Goal: Information Seeking & Learning: Learn about a topic

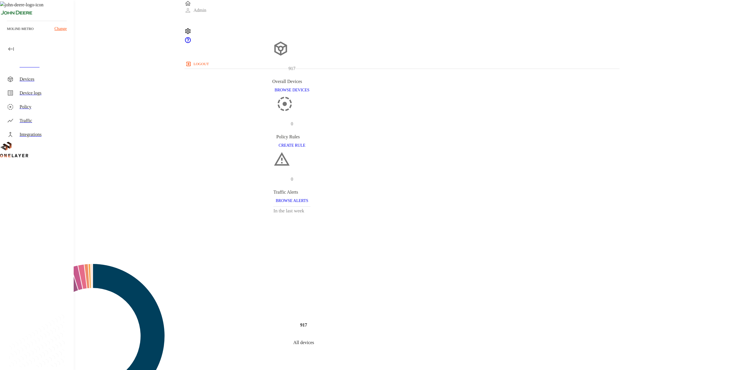
click at [46, 77] on div "Devices" at bounding box center [45, 79] width 50 height 7
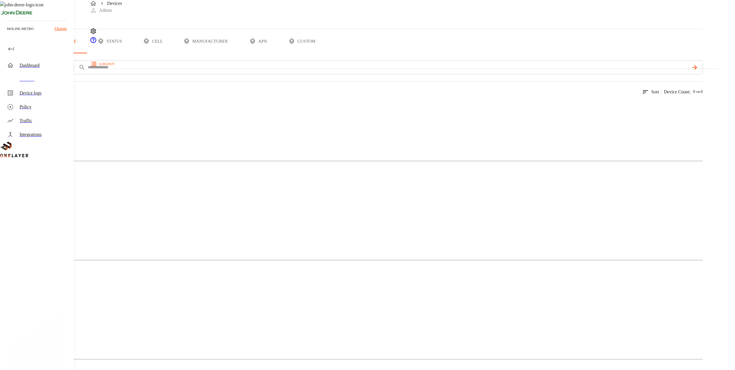
click at [121, 121] on p "Cellular Router" at bounding box center [351, 117] width 702 height 7
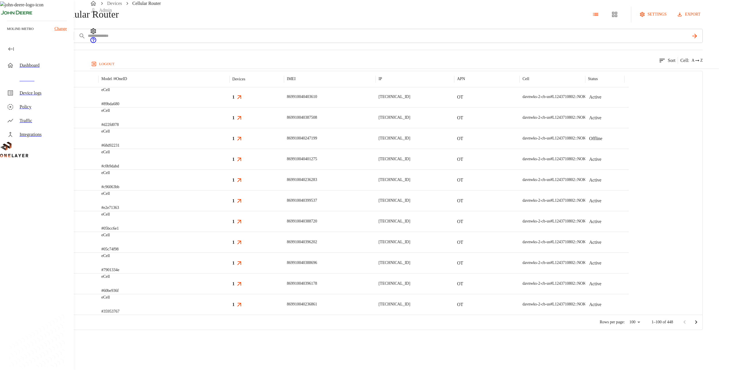
click at [39, 43] on button "add filter" at bounding box center [19, 36] width 39 height 14
click at [136, 156] on div "Modem" at bounding box center [125, 164] width 63 height 16
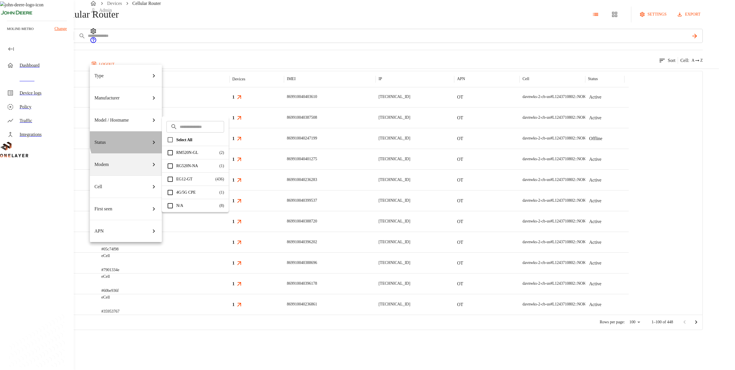
click at [140, 134] on div "Status" at bounding box center [125, 142] width 63 height 16
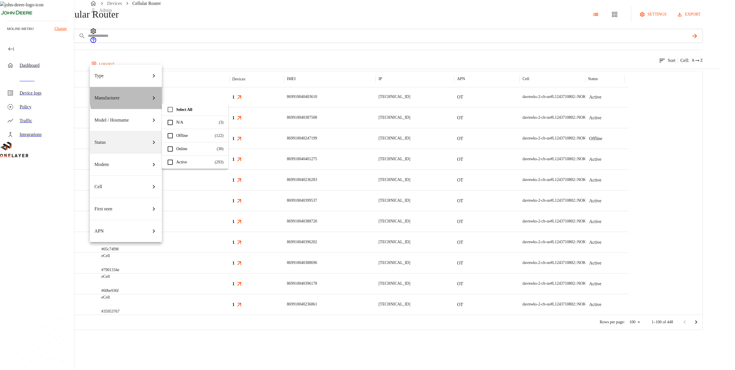
click at [142, 90] on div "Manufacturer" at bounding box center [125, 98] width 63 height 16
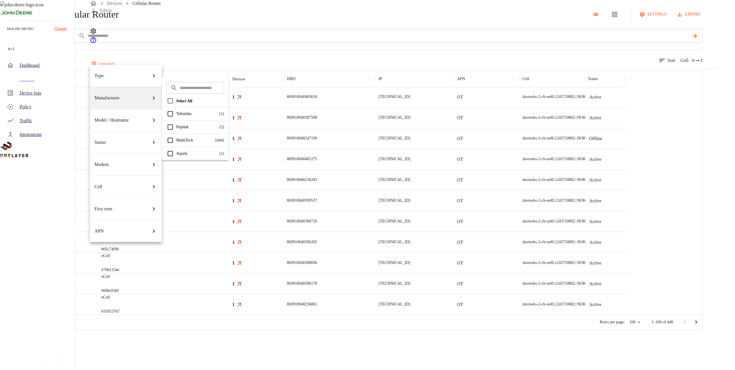
click at [274, 80] on div at bounding box center [367, 185] width 735 height 370
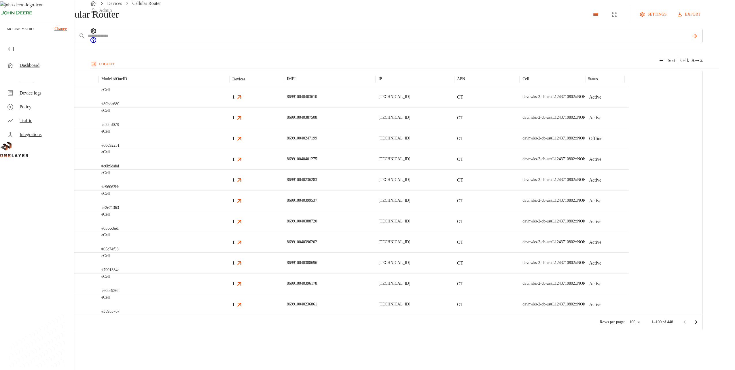
click at [39, 43] on button "add filter" at bounding box center [19, 36] width 39 height 14
click at [128, 90] on div "Manufacturer" at bounding box center [125, 98] width 63 height 16
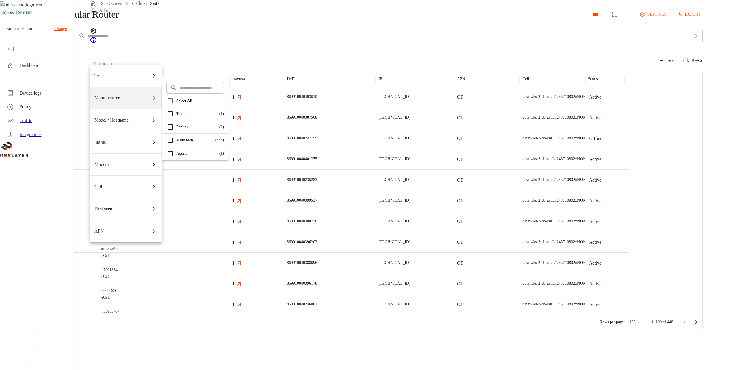
click at [191, 151] on p "Aquila" at bounding box center [196, 153] width 40 height 6
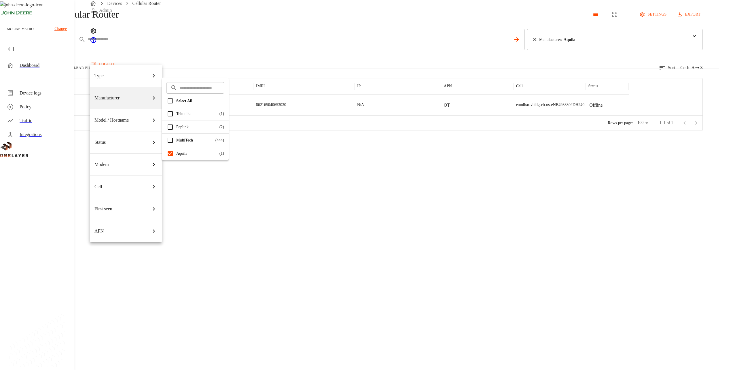
click at [319, 90] on div at bounding box center [367, 185] width 735 height 370
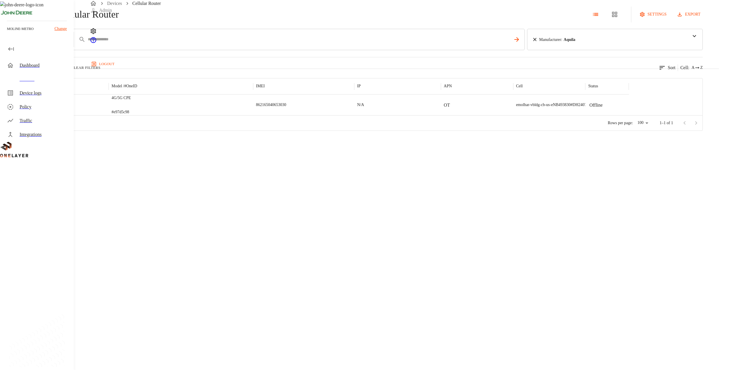
click at [253, 115] on div "4G/5G CPE #e97d5c98" at bounding box center [181, 104] width 144 height 21
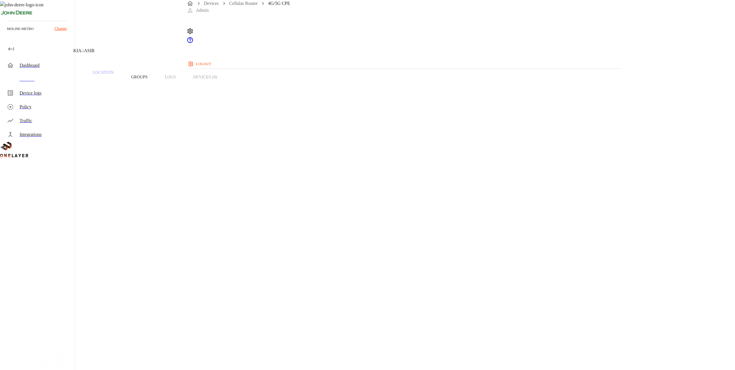
drag, startPoint x: 511, startPoint y: 102, endPoint x: 510, endPoint y: 85, distance: 16.1
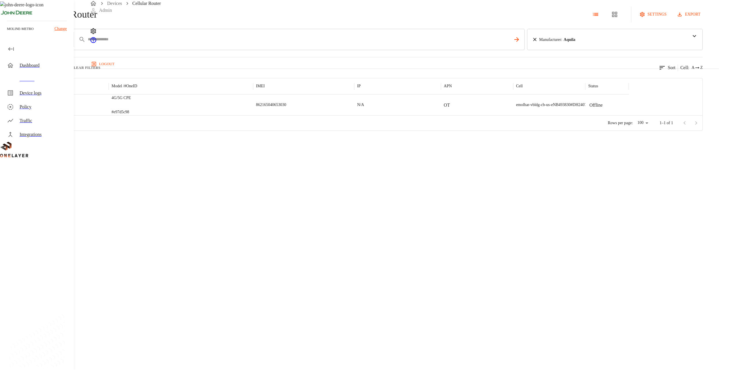
click at [598, 87] on div "Cellular Router settings export add filter IMSI **** Manufacturer : Aquila ​ ​ …" at bounding box center [351, 65] width 702 height 131
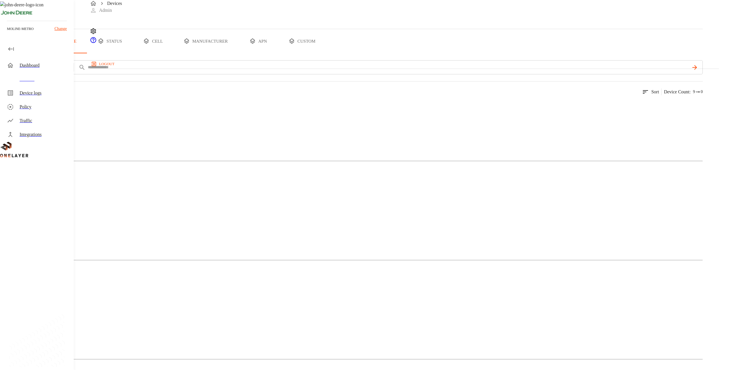
click at [12, 107] on img at bounding box center [12, 107] width 0 height 0
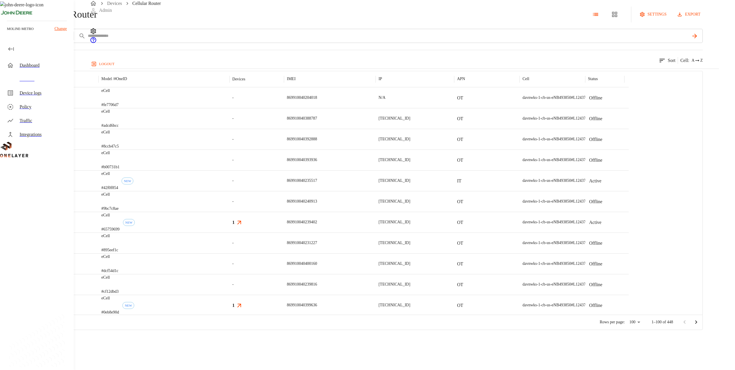
click at [39, 43] on button "add filter" at bounding box center [19, 36] width 39 height 14
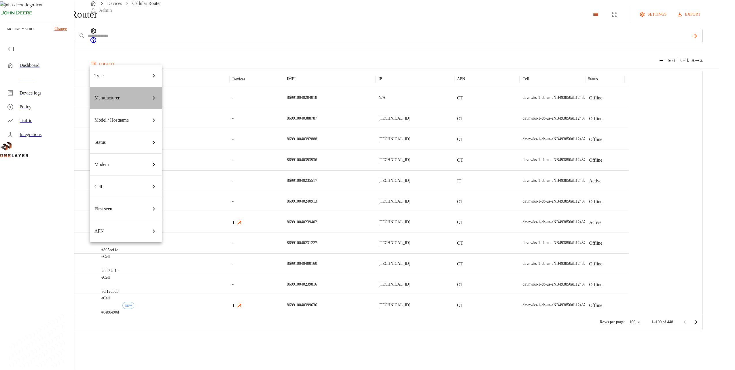
click at [136, 90] on div "Manufacturer" at bounding box center [125, 98] width 63 height 16
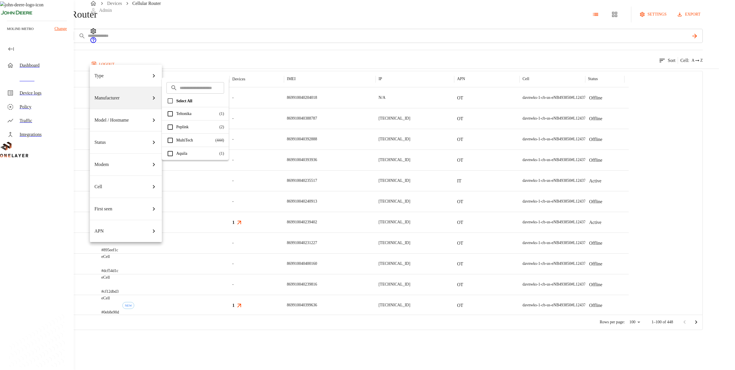
click at [260, 88] on div at bounding box center [367, 185] width 735 height 370
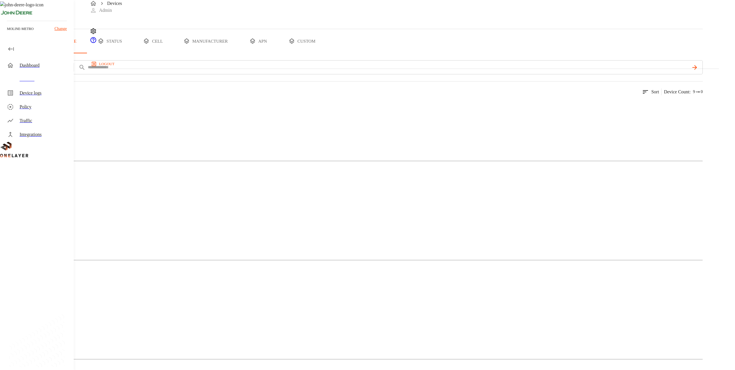
click at [12, 305] on img at bounding box center [12, 305] width 0 height 0
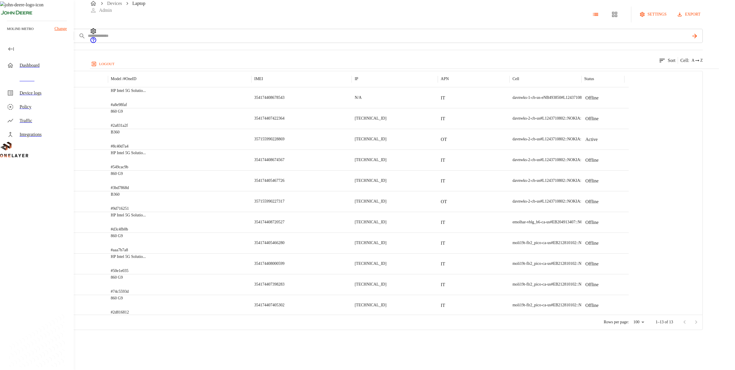
drag, startPoint x: 289, startPoint y: 169, endPoint x: 291, endPoint y: 165, distance: 4.2
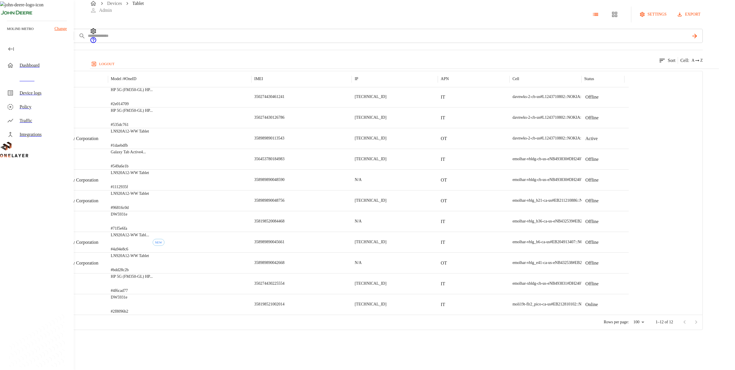
click at [149, 258] on p "LN920A12-WW Tablet" at bounding box center [130, 256] width 38 height 6
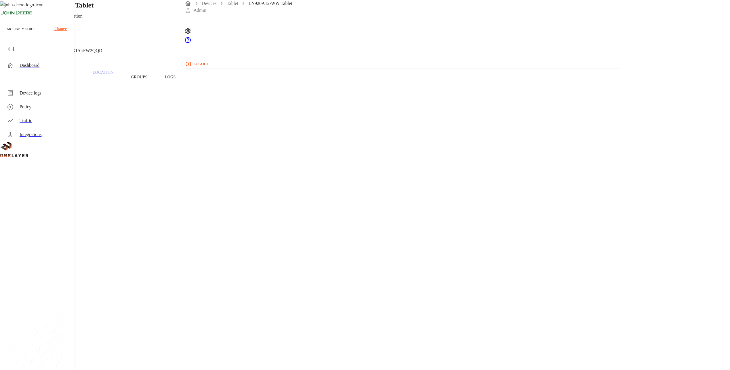
click at [94, 10] on h1 "LN920A12-WW Tablet" at bounding box center [60, 5] width 68 height 10
copy h1 "LN920A12-WW Tablet"
click at [149, 68] on div "LN920A12-WW Tablet Getac Technology Corporation N/A #bdd28c2b Cell #EB211210933…" at bounding box center [365, 329] width 730 height 658
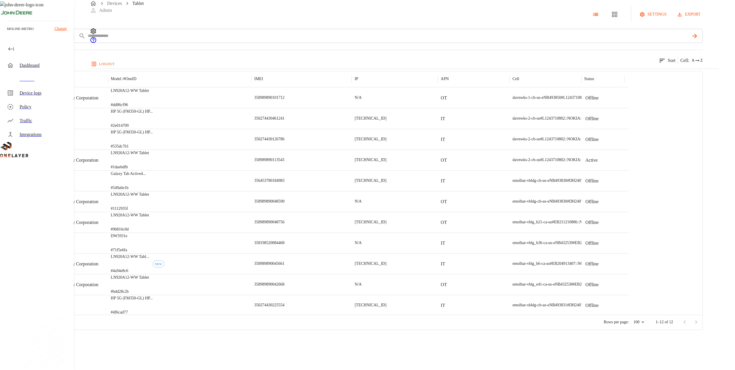
click at [250, 108] on div "LN920A12-WW Tablet #dd86cf96" at bounding box center [179, 97] width 143 height 21
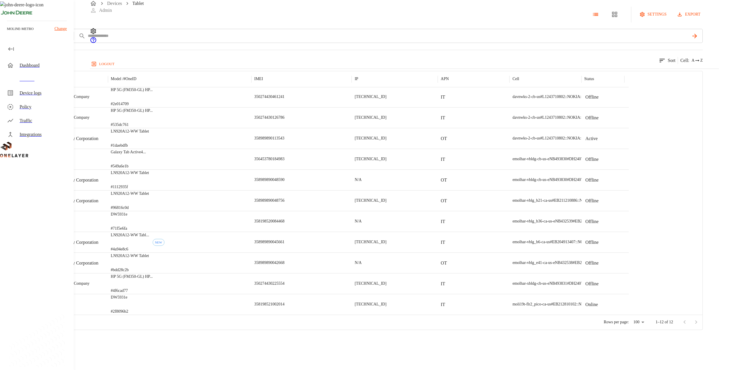
click at [251, 314] on div "DW5931e #2f8096b2" at bounding box center [179, 304] width 143 height 21
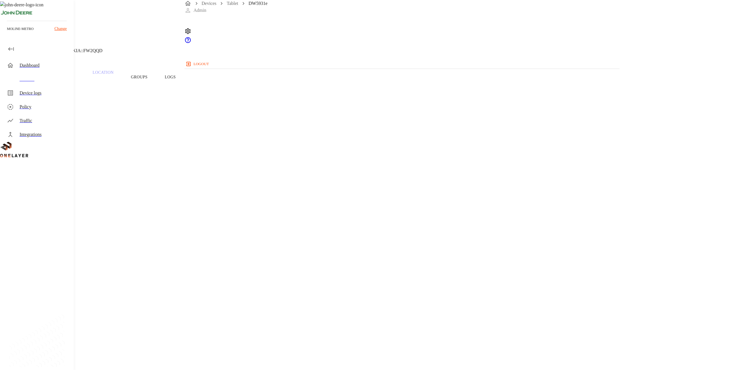
click at [54, 10] on h1 "DW5931e" at bounding box center [40, 5] width 29 height 10
copy h1 "DW5931e"
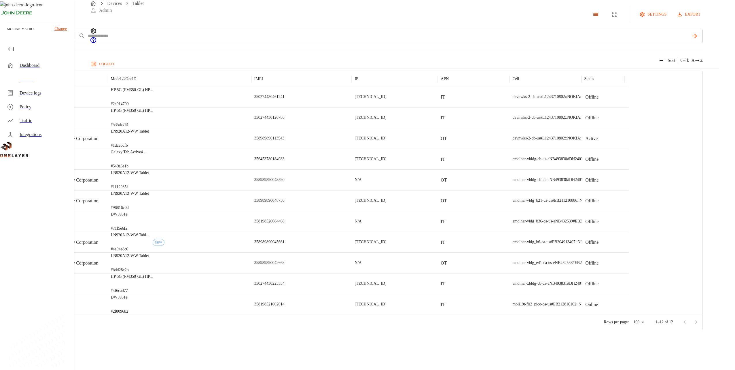
click at [3, 17] on icon at bounding box center [1, 14] width 3 height 5
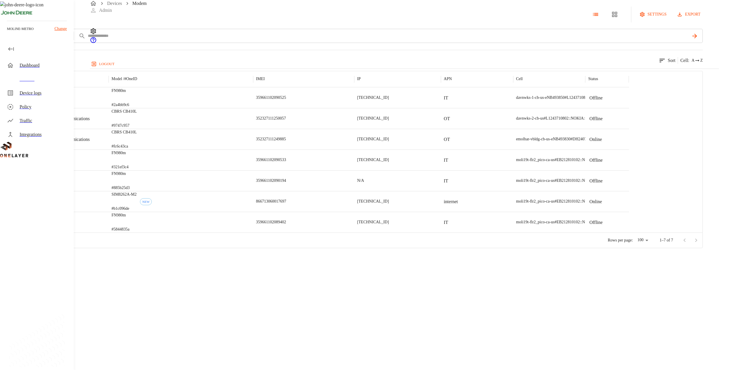
drag, startPoint x: 261, startPoint y: 193, endPoint x: 268, endPoint y: 190, distance: 7.3
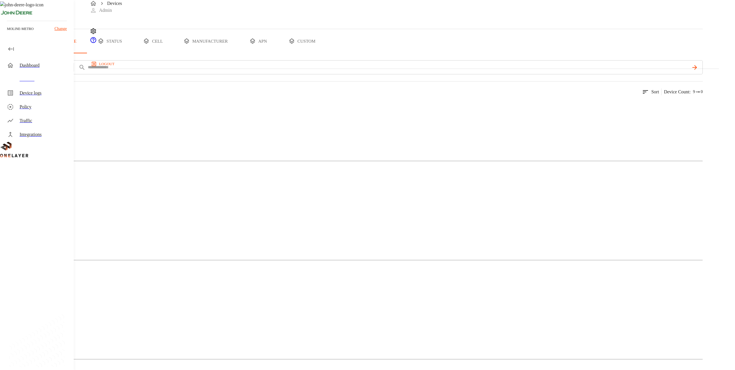
click at [131, 53] on button "status" at bounding box center [109, 41] width 43 height 24
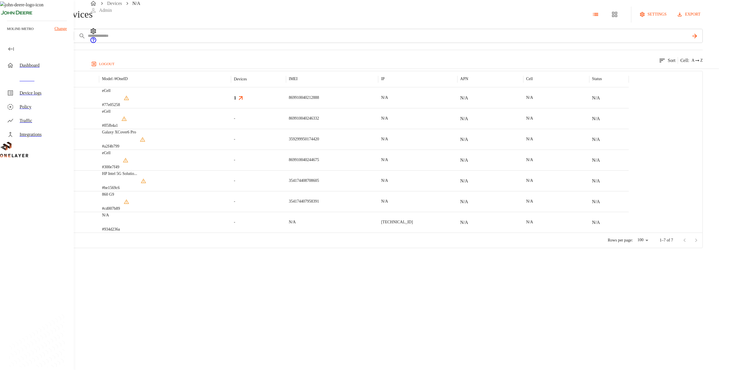
click at [286, 232] on div "-" at bounding box center [258, 222] width 55 height 21
click at [50, 78] on div "Devices" at bounding box center [45, 79] width 50 height 7
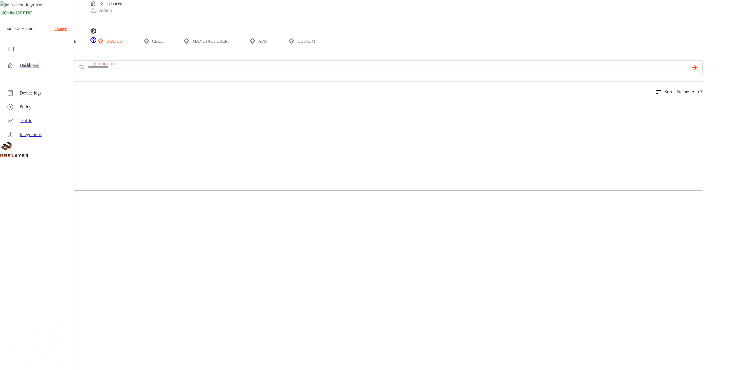
click at [63, 45] on icon "device tabs" at bounding box center [59, 41] width 7 height 7
click at [45, 53] on button "all devices" at bounding box center [22, 41] width 45 height 24
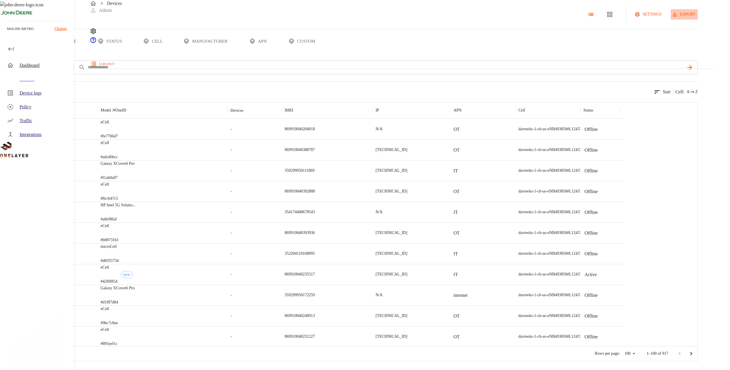
click at [698, 20] on button "export" at bounding box center [684, 14] width 27 height 11
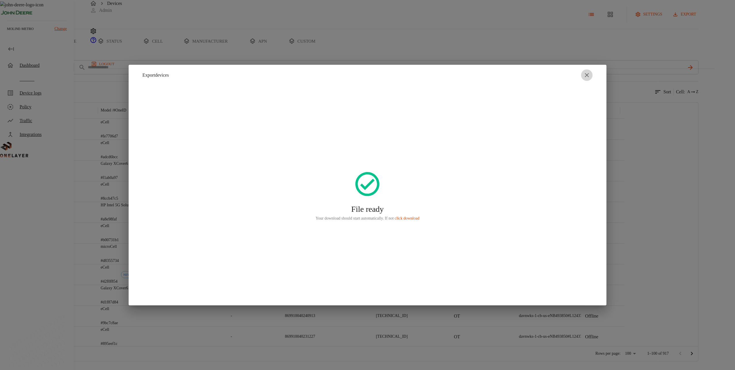
click at [591, 74] on button "button" at bounding box center [587, 75] width 12 height 12
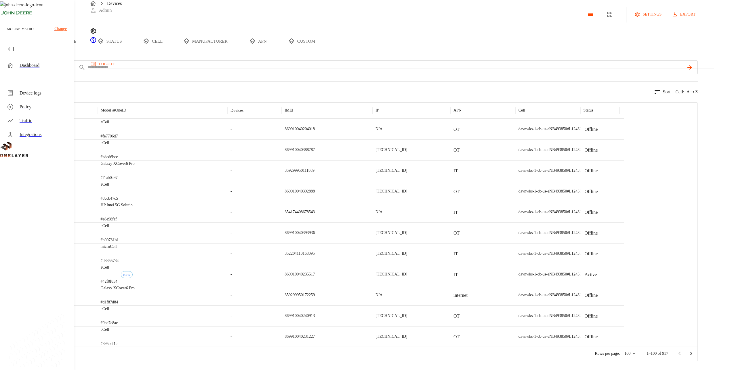
click at [256, 45] on icon "device tabs" at bounding box center [252, 41] width 7 height 7
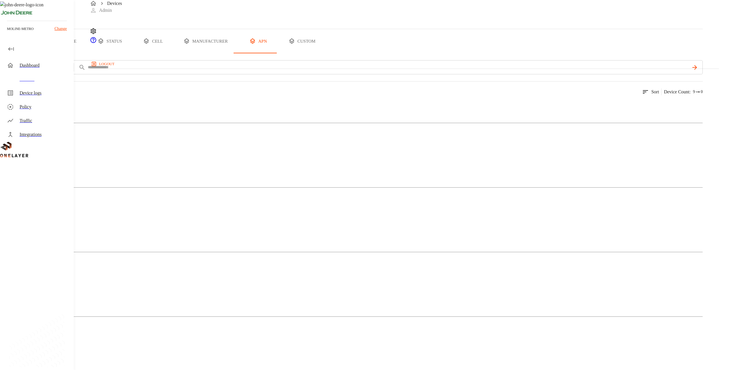
click at [194, 162] on div "N/A" at bounding box center [351, 165] width 702 height 7
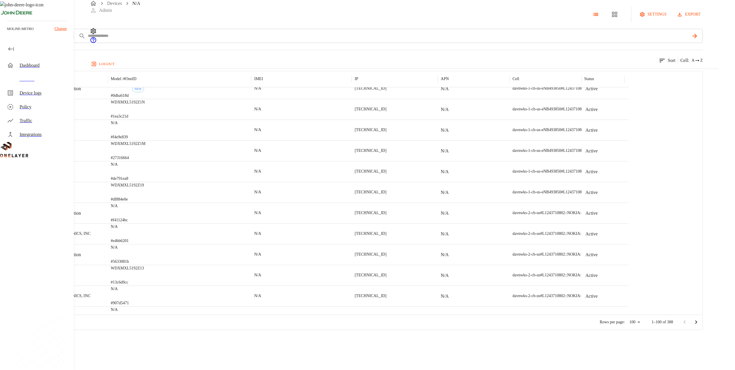
scroll to position [249, 0]
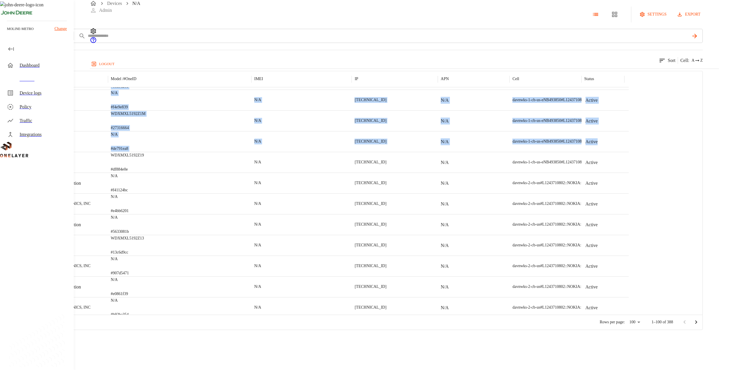
drag, startPoint x: 713, startPoint y: 160, endPoint x: 720, endPoint y: 160, distance: 6.9
click at [720, 160] on div "N/A settings export add filter IMSI **** 388 results match your criteria. Sort …" at bounding box center [367, 165] width 735 height 330
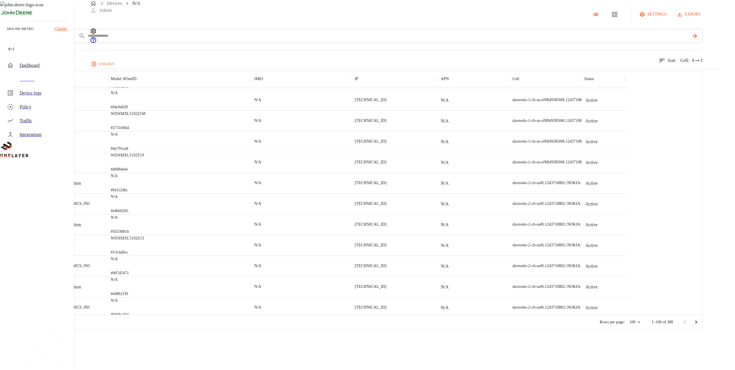
drag, startPoint x: 720, startPoint y: 160, endPoint x: 720, endPoint y: 154, distance: 6.1
click at [720, 154] on div "N/A settings export add filter IMSI **** 388 results match your criteria. Sort …" at bounding box center [367, 165] width 735 height 330
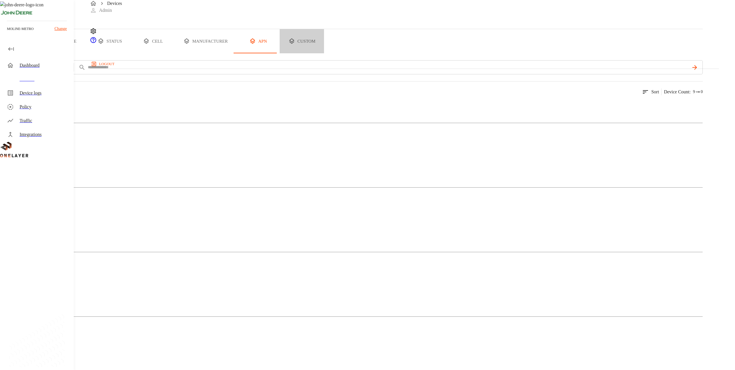
click at [324, 53] on button "custom" at bounding box center [301, 41] width 44 height 24
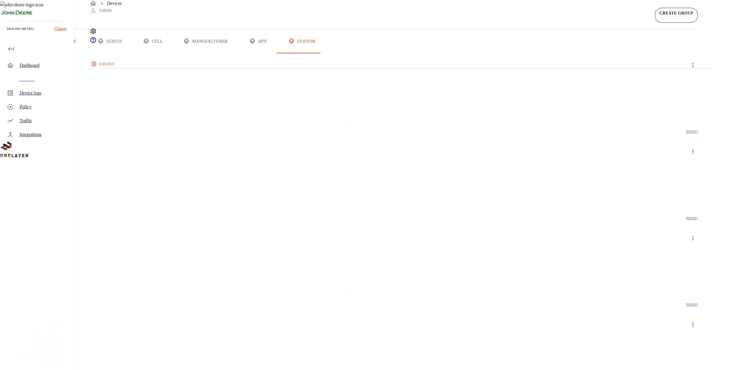
click at [279, 53] on button "apn" at bounding box center [257, 41] width 43 height 24
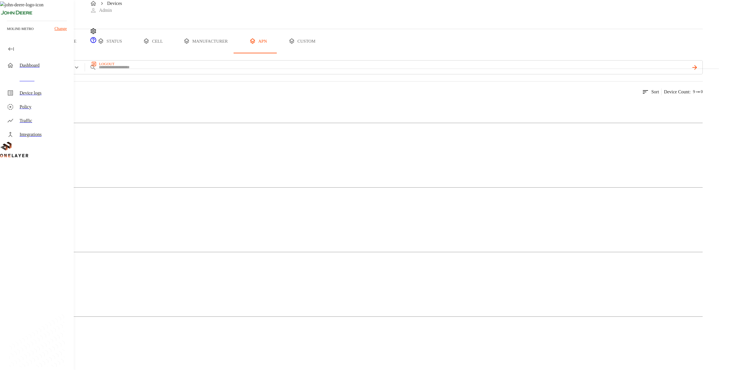
click at [201, 162] on div "N/A" at bounding box center [351, 165] width 702 height 7
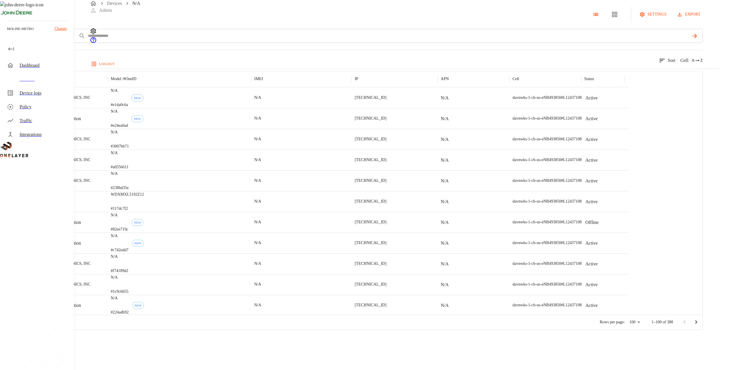
click at [702, 20] on button "export" at bounding box center [688, 14] width 27 height 11
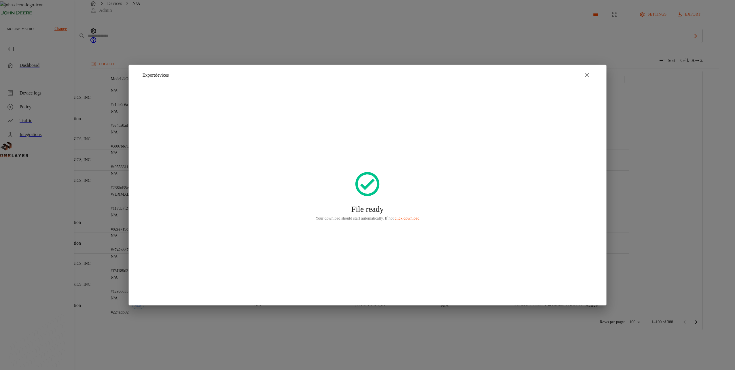
click at [589, 73] on icon "button" at bounding box center [586, 75] width 7 height 7
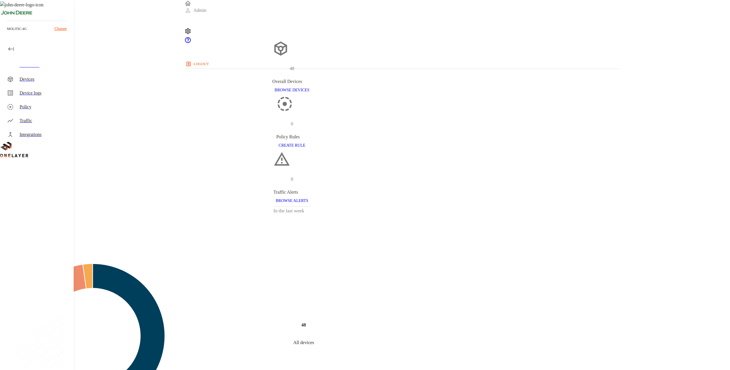
click at [48, 77] on div "Devices" at bounding box center [45, 79] width 50 height 7
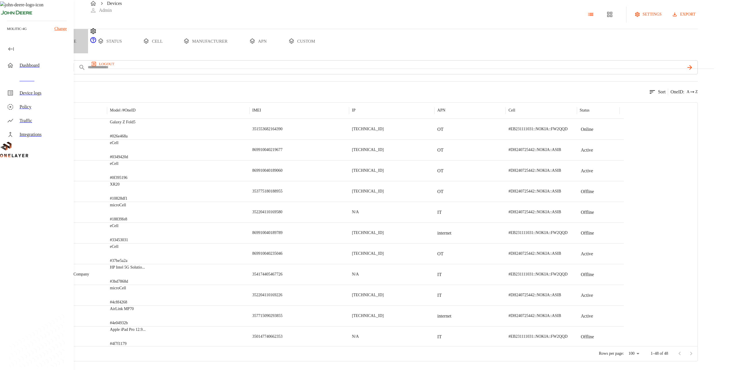
click at [88, 53] on button "type" at bounding box center [66, 41] width 43 height 24
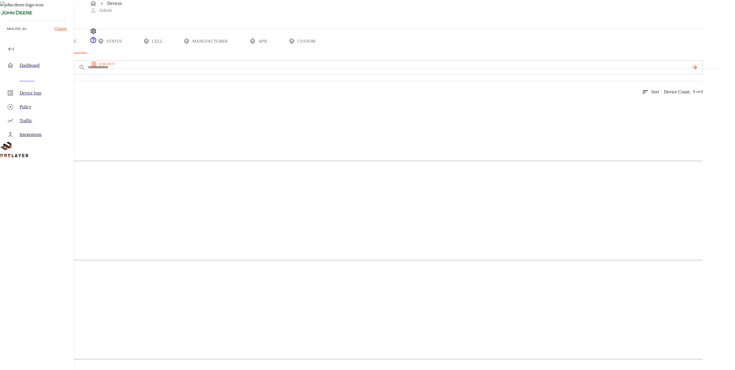
click at [130, 142] on div "Cellular Router" at bounding box center [351, 128] width 702 height 29
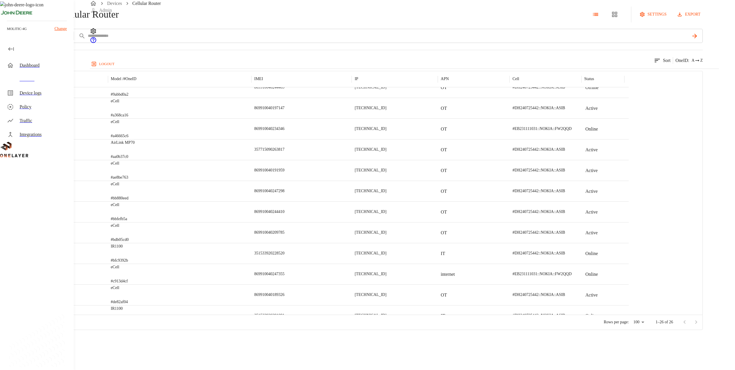
click at [243, 160] on div "AirLink MP70 #aa0b37c0" at bounding box center [179, 149] width 143 height 21
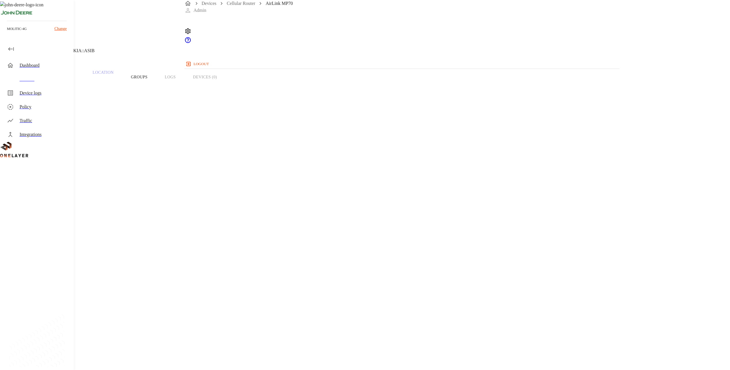
click at [69, 10] on h1 "AirLink MP70" at bounding box center [47, 5] width 43 height 10
copy h1 "AirLink MP70"
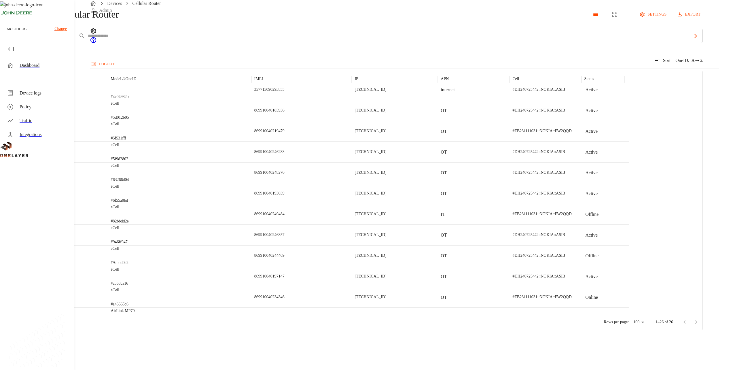
scroll to position [311, 0]
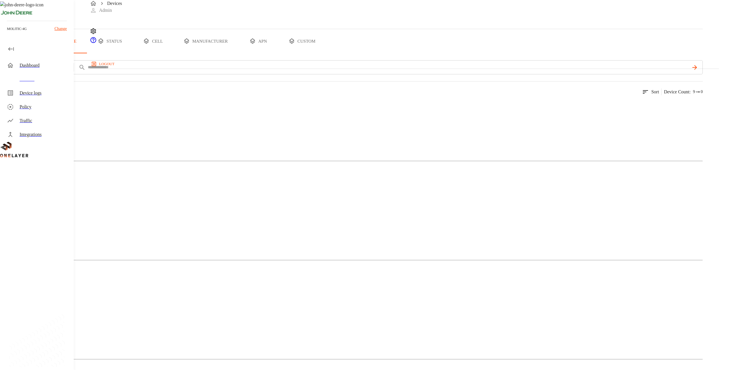
click at [213, 213] on div "Modem" at bounding box center [351, 227] width 702 height 29
click at [263, 312] on div "Mobile Phone" at bounding box center [351, 326] width 702 height 29
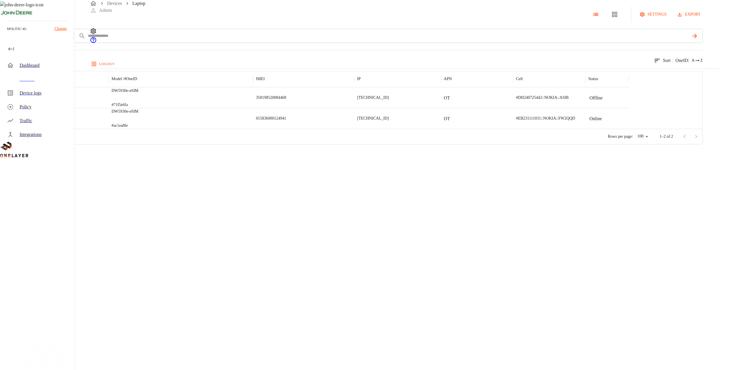
drag, startPoint x: 329, startPoint y: 123, endPoint x: 338, endPoint y: 123, distance: 8.6
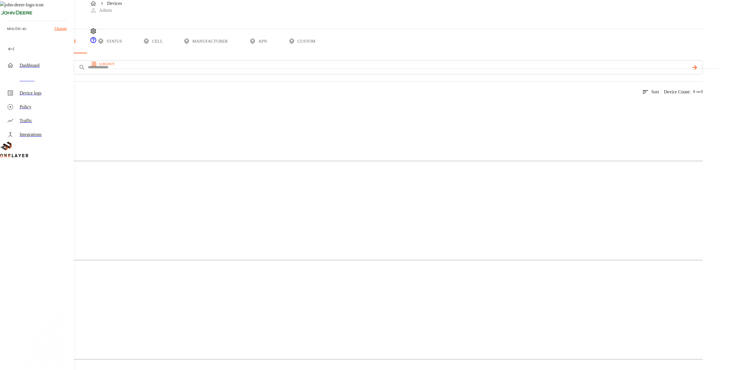
click at [45, 53] on button "all devices" at bounding box center [22, 41] width 45 height 24
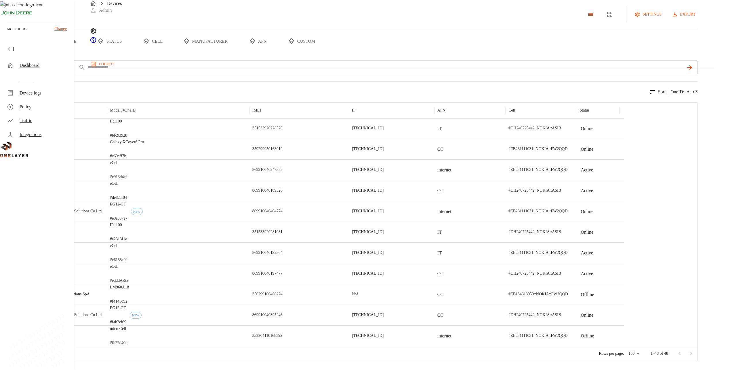
click at [131, 53] on button "status" at bounding box center [109, 41] width 43 height 24
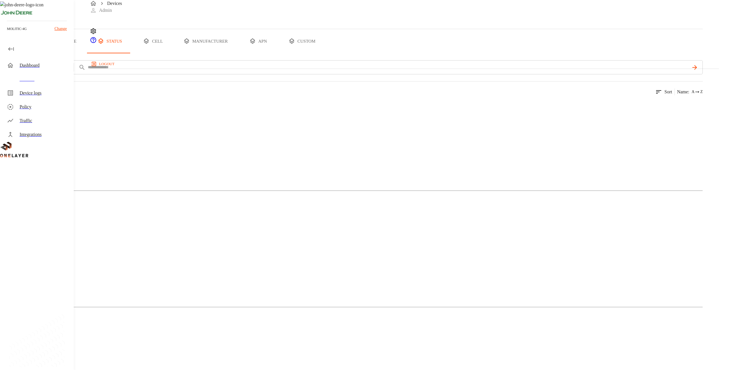
click at [324, 53] on button "custom" at bounding box center [301, 41] width 44 height 24
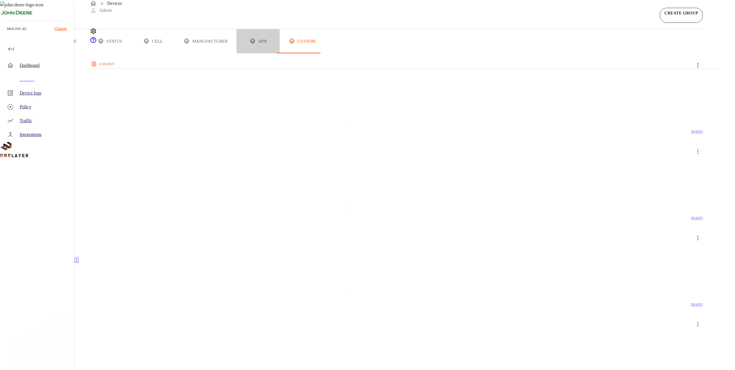
click at [279, 53] on button "apn" at bounding box center [257, 41] width 43 height 24
click at [88, 53] on button "type" at bounding box center [66, 41] width 43 height 24
click at [212, 213] on div "Modem" at bounding box center [351, 227] width 702 height 29
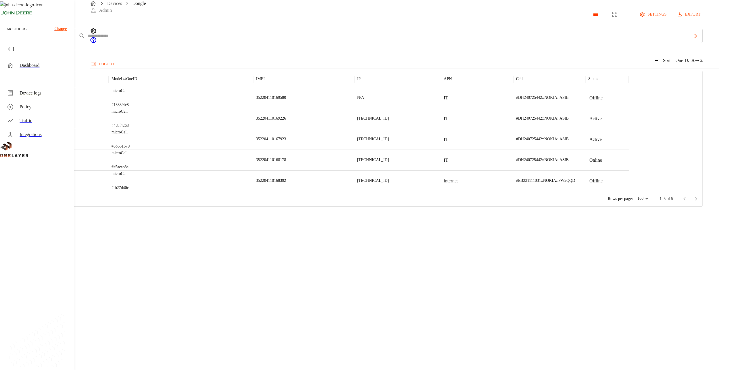
drag, startPoint x: 434, startPoint y: 134, endPoint x: 438, endPoint y: 131, distance: 4.2
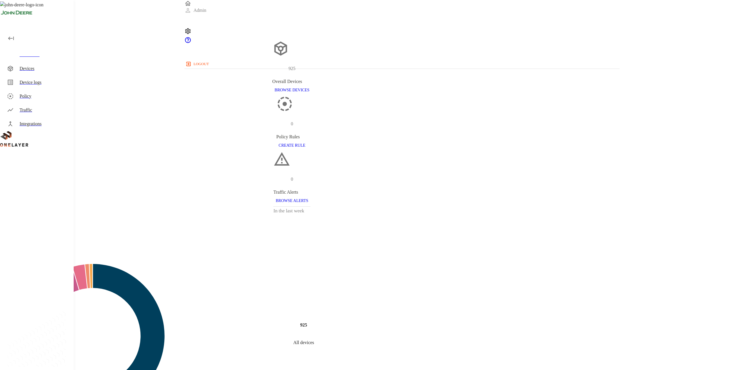
click at [30, 72] on div "Devices" at bounding box center [45, 68] width 50 height 7
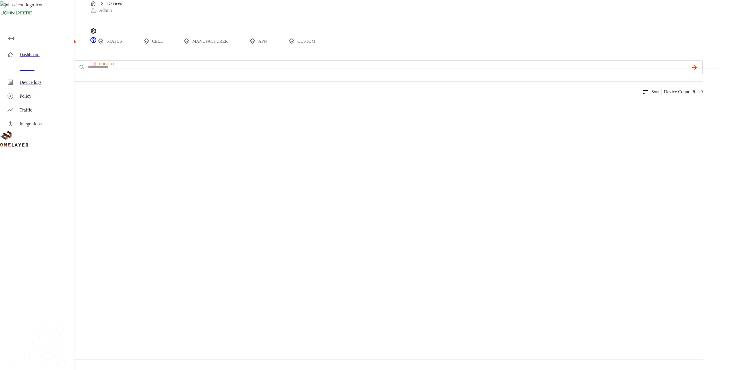
click at [124, 121] on p "Cellular Router" at bounding box center [351, 117] width 702 height 7
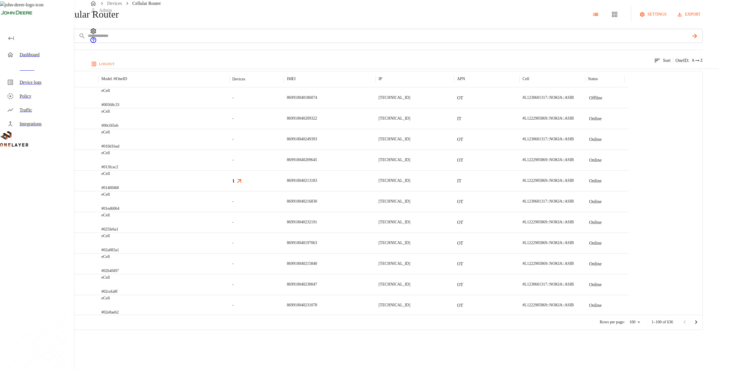
click at [39, 43] on button "add filter" at bounding box center [19, 36] width 39 height 14
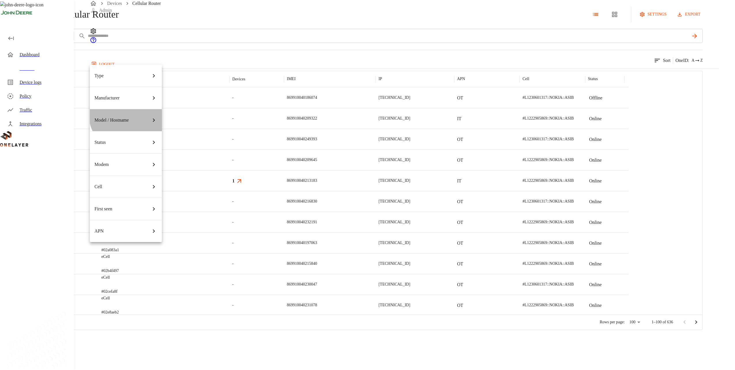
click at [133, 112] on div "Model / Hostname" at bounding box center [125, 120] width 63 height 16
click at [254, 82] on div at bounding box center [367, 185] width 735 height 370
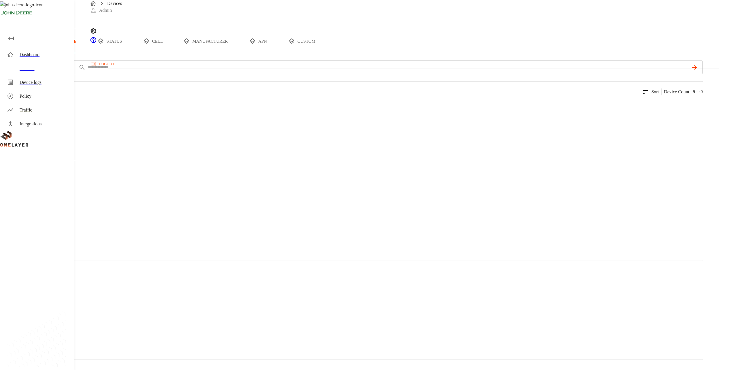
click at [29, 201] on img at bounding box center [21, 204] width 18 height 7
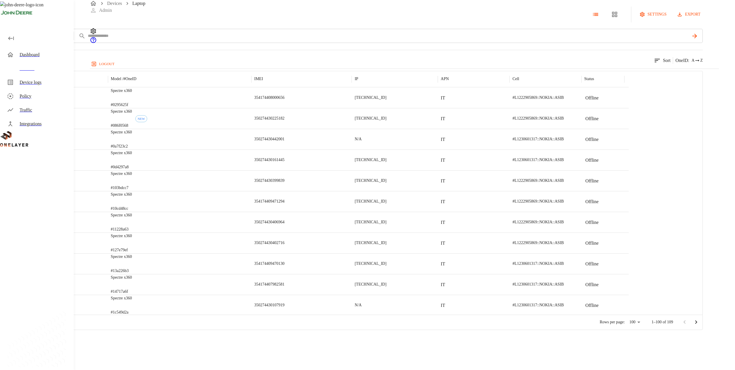
click at [39, 43] on button "add filter" at bounding box center [19, 36] width 39 height 14
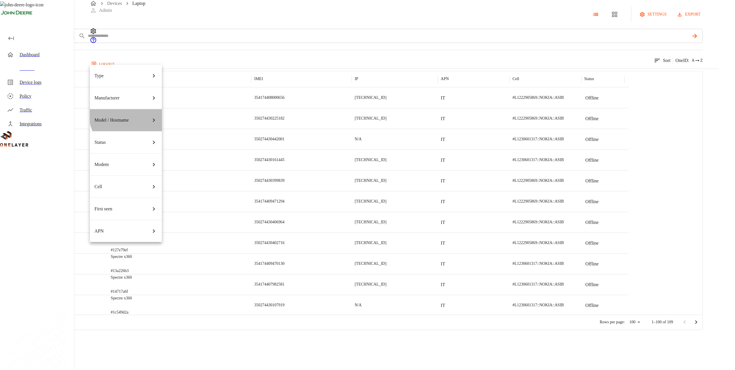
click at [135, 112] on div "Model / Hostname" at bounding box center [125, 120] width 63 height 16
click at [279, 81] on div at bounding box center [367, 185] width 735 height 370
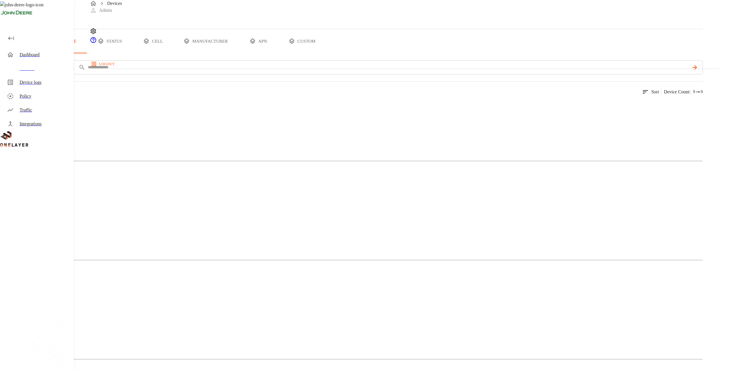
click at [291, 312] on div "Tablet" at bounding box center [351, 326] width 702 height 29
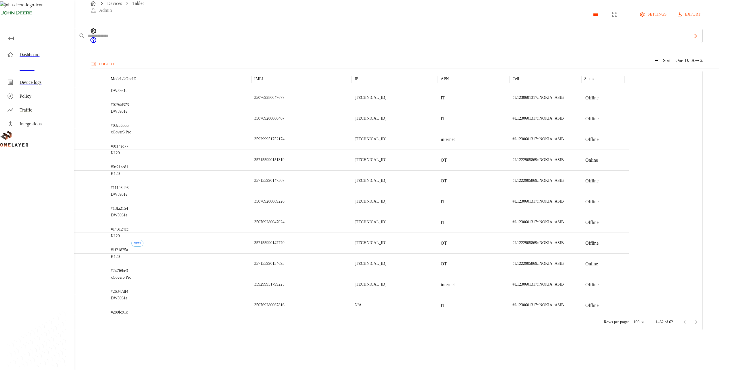
click at [228, 108] on div "DW5931e #0294d373" at bounding box center [179, 97] width 143 height 21
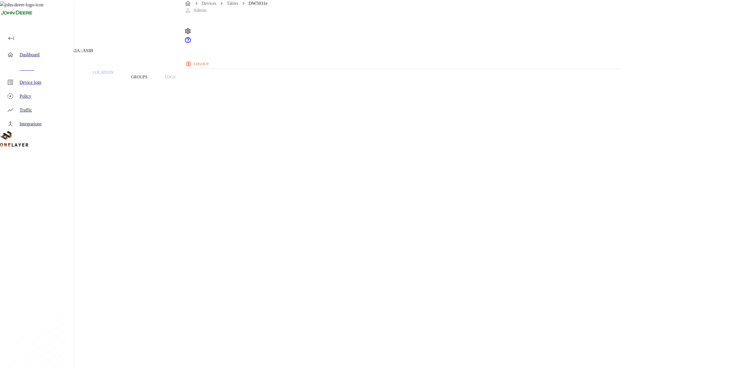
click at [54, 10] on h1 "DW5931e" at bounding box center [40, 5] width 29 height 10
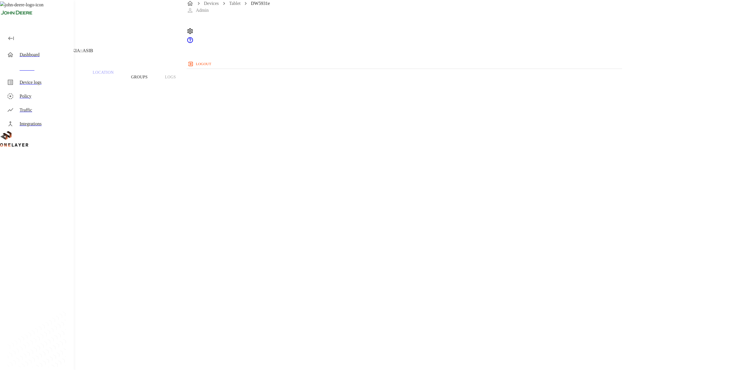
click at [54, 10] on h1 "DW5931e" at bounding box center [40, 5] width 29 height 10
copy h1 "DW5931e"
click at [36, 76] on div "Device logs" at bounding box center [37, 82] width 71 height 14
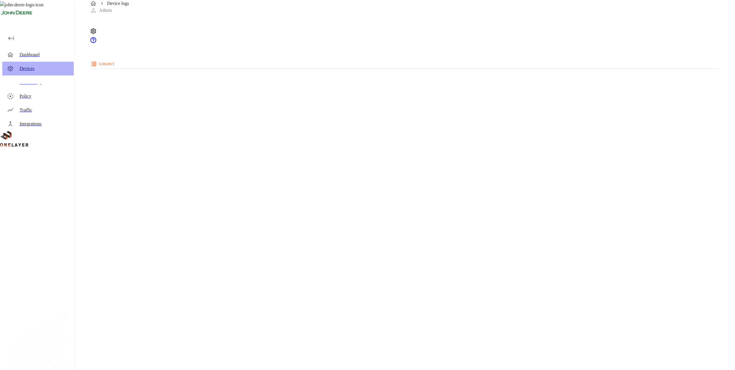
click at [39, 71] on div "Devices" at bounding box center [45, 68] width 50 height 7
click at [28, 300] on figure at bounding box center [20, 303] width 16 height 7
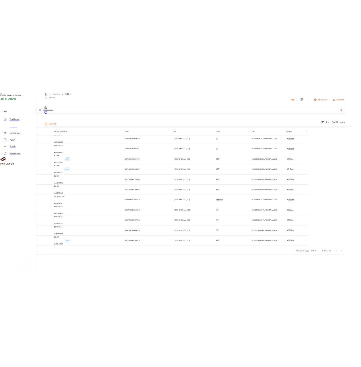
scroll to position [988, 0]
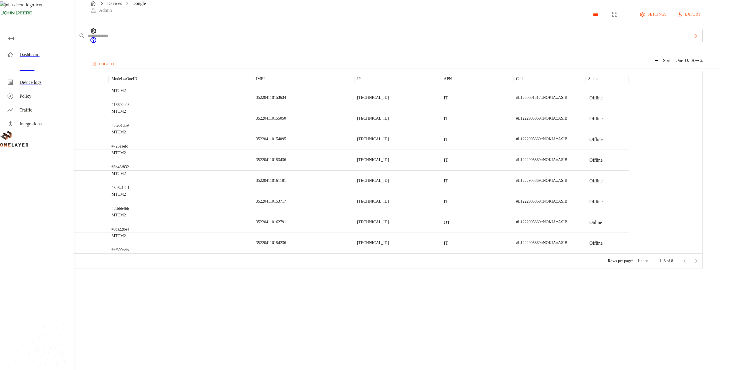
drag, startPoint x: 338, startPoint y: 142, endPoint x: 341, endPoint y: 123, distance: 19.1
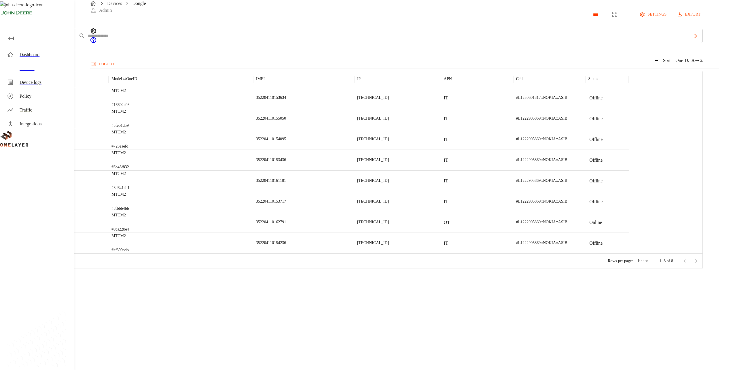
click at [109, 108] on div at bounding box center [74, 97] width 70 height 21
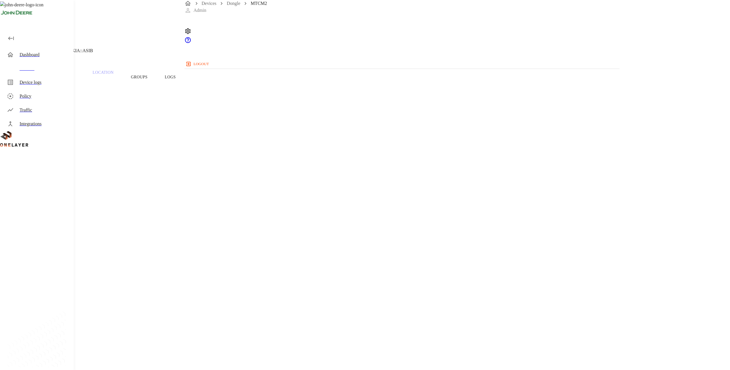
drag, startPoint x: 202, startPoint y: 91, endPoint x: 149, endPoint y: 96, distance: 53.2
click at [149, 96] on div "MTCM2 10.167.19.190 #16602c06 Cell #L1230601317::NOKIA::ASIB Overview Traffic L…" at bounding box center [365, 331] width 730 height 662
drag, startPoint x: 161, startPoint y: 94, endPoint x: 157, endPoint y: 94, distance: 4.0
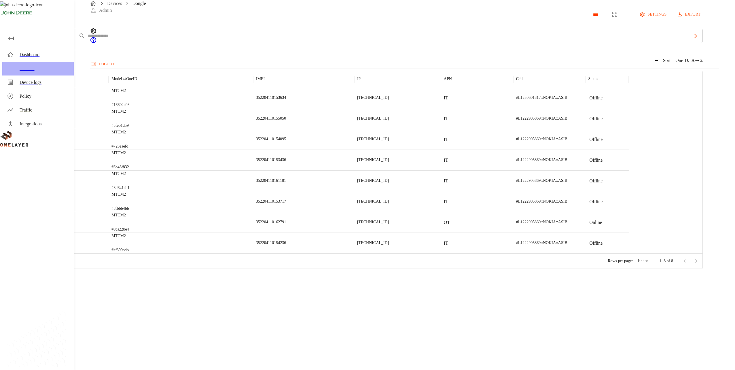
click at [56, 71] on div "Devices" at bounding box center [45, 68] width 50 height 7
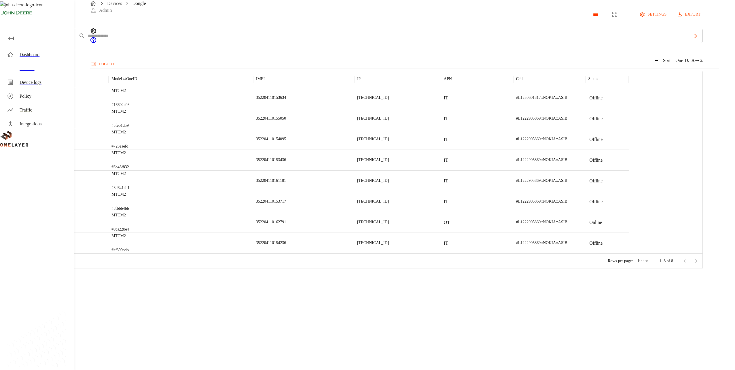
drag, startPoint x: 239, startPoint y: 161, endPoint x: 242, endPoint y: 160, distance: 3.4
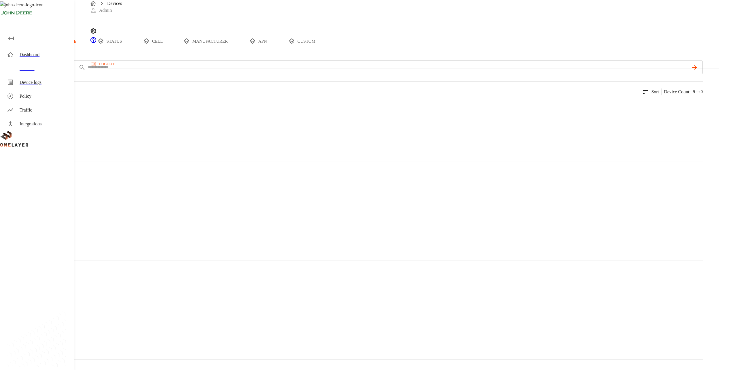
click at [45, 53] on button "all devices" at bounding box center [22, 41] width 45 height 24
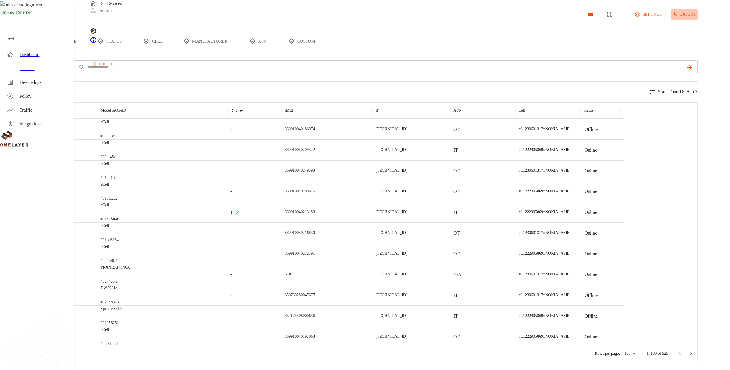
click at [698, 20] on button "export" at bounding box center [684, 14] width 27 height 11
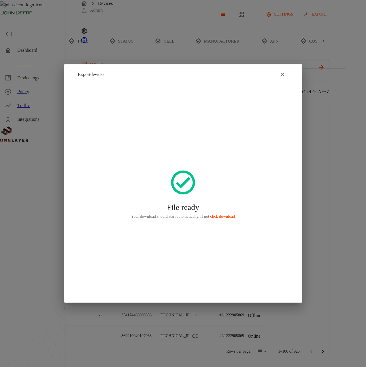
click at [283, 73] on icon "button" at bounding box center [282, 74] width 7 height 7
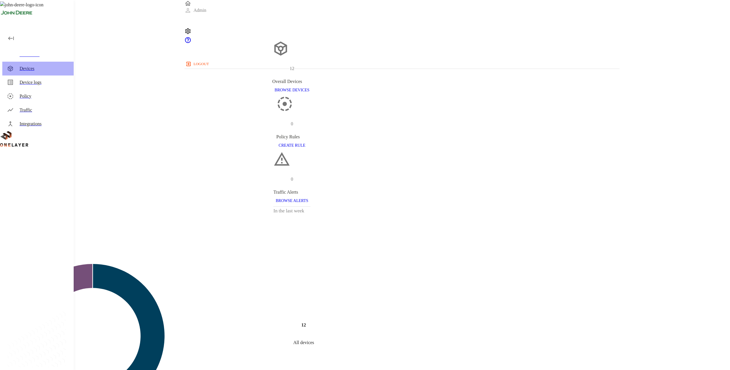
click at [56, 68] on div "Devices" at bounding box center [45, 68] width 50 height 7
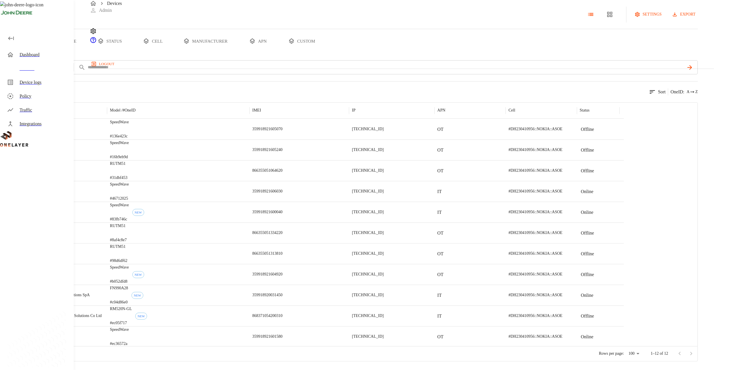
scroll to position [22, 0]
click at [88, 45] on button "type" at bounding box center [66, 41] width 43 height 24
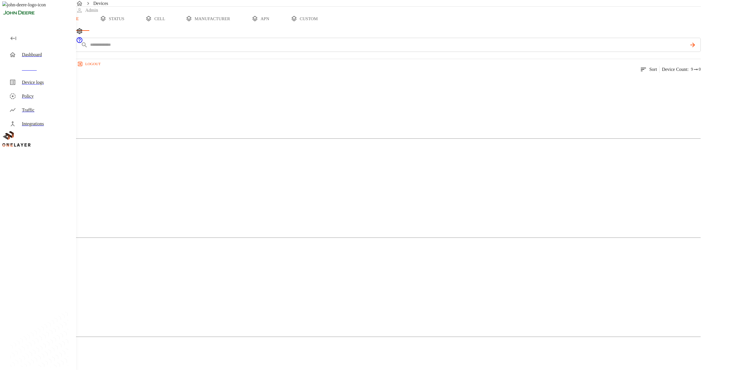
scroll to position [0, 0]
click at [124, 121] on p "Dongle" at bounding box center [351, 117] width 702 height 7
click at [210, 211] on div "Cellular Router 3 Devices 1 Models" at bounding box center [351, 246] width 702 height 99
click at [45, 201] on img at bounding box center [28, 204] width 33 height 7
click at [31, 300] on img at bounding box center [21, 303] width 19 height 7
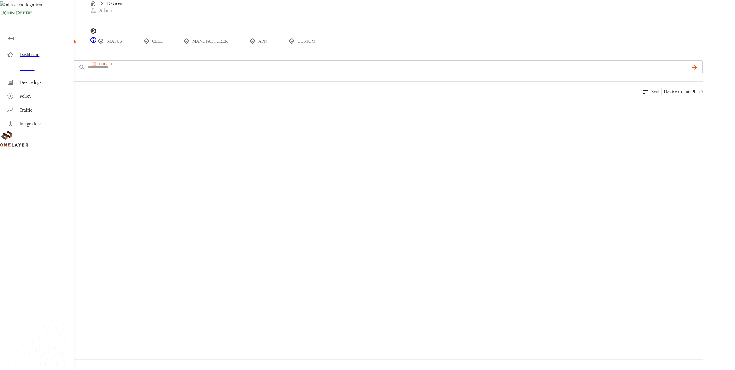
click at [131, 53] on button "status" at bounding box center [109, 41] width 43 height 24
click at [279, 53] on button "apn" at bounding box center [257, 41] width 43 height 24
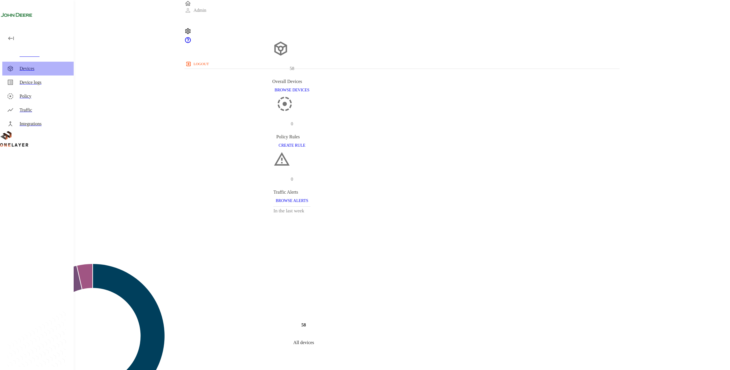
click at [27, 62] on div "Devices" at bounding box center [37, 69] width 71 height 14
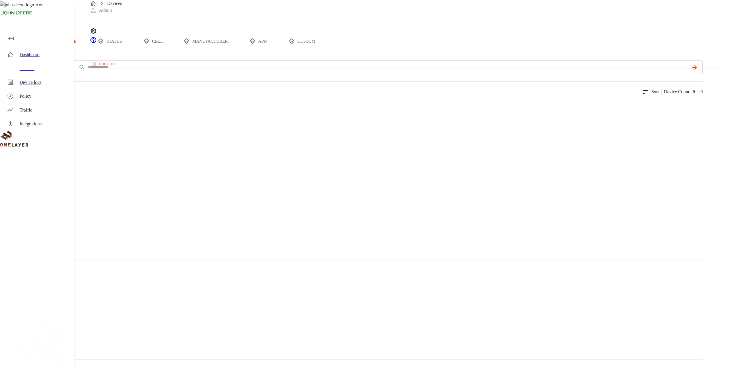
click at [30, 109] on img at bounding box center [21, 105] width 18 height 7
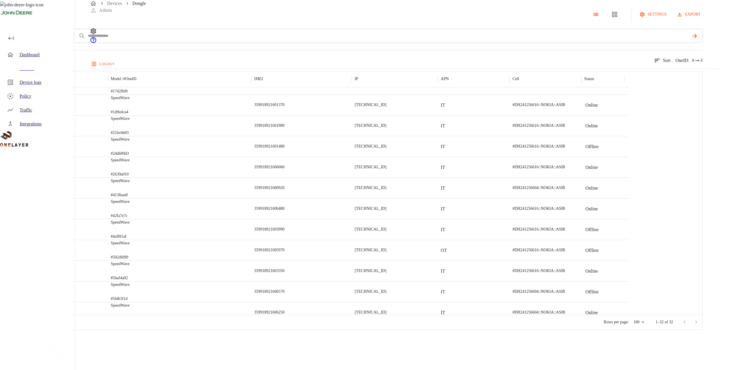
scroll to position [31, 0]
drag, startPoint x: 386, startPoint y: 182, endPoint x: 383, endPoint y: 180, distance: 3.0
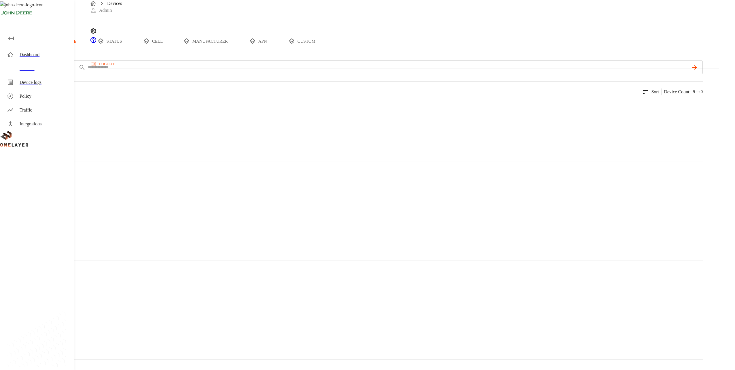
click at [42, 201] on img at bounding box center [27, 204] width 31 height 7
click at [28, 300] on img at bounding box center [20, 303] width 16 height 7
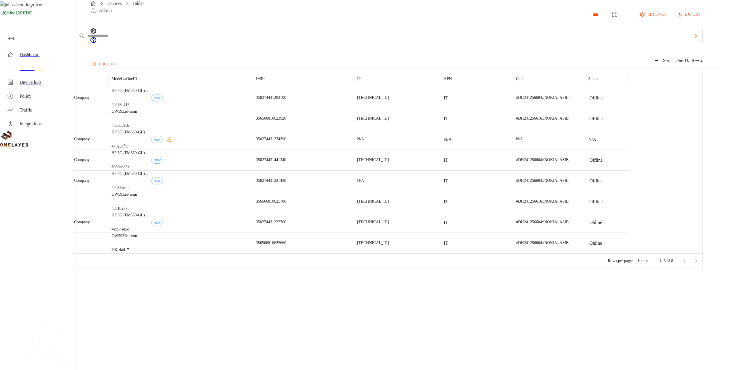
click at [137, 239] on p "DW5932e-esim" at bounding box center [124, 236] width 26 height 6
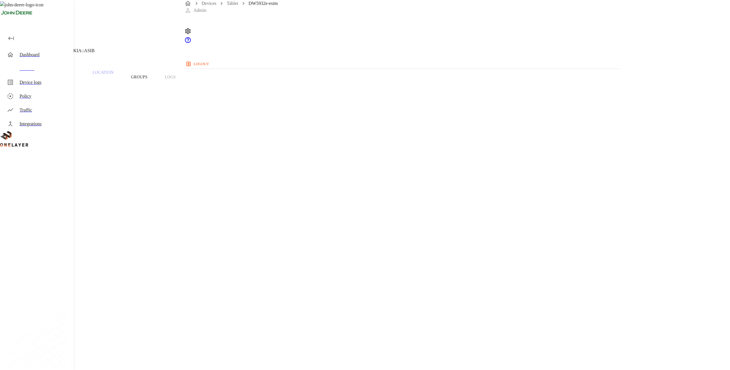
click at [70, 10] on h1 "DW5932e-esim" at bounding box center [48, 5] width 45 height 10
copy h1 "DW5932e"
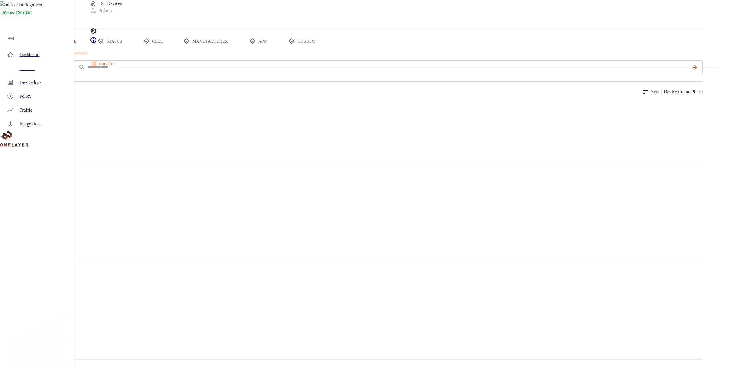
click at [131, 53] on button "status" at bounding box center [109, 41] width 43 height 24
click at [279, 53] on button "apn" at bounding box center [257, 41] width 43 height 24
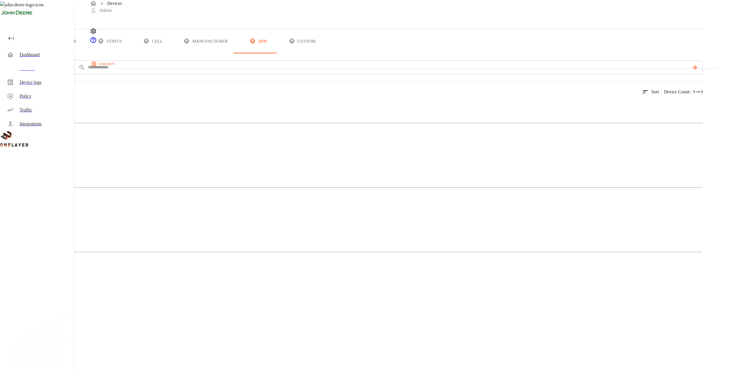
click at [45, 53] on button "all devices" at bounding box center [22, 41] width 45 height 24
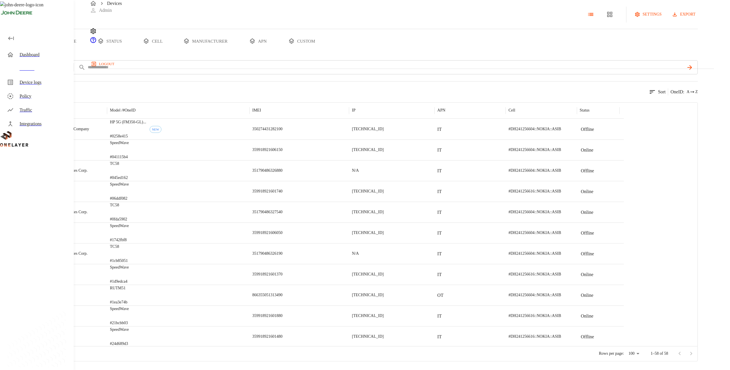
click at [684, 95] on p "OneID :" at bounding box center [678, 91] width 14 height 7
click at [684, 163] on span "A" at bounding box center [683, 166] width 3 height 6
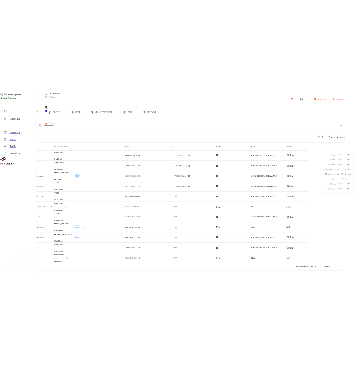
scroll to position [22, 0]
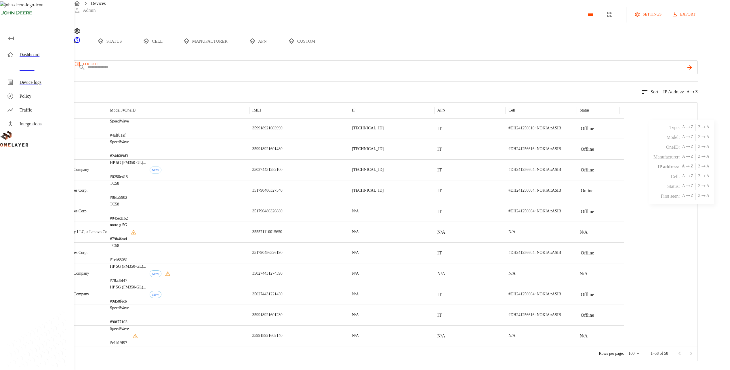
click at [722, 224] on div "Devices settings export all devices type status cell manufacturer apn custom ad…" at bounding box center [365, 180] width 730 height 361
click at [697, 355] on div at bounding box center [685, 353] width 23 height 12
click at [694, 354] on div at bounding box center [685, 353] width 23 height 12
click at [697, 355] on div at bounding box center [685, 353] width 23 height 12
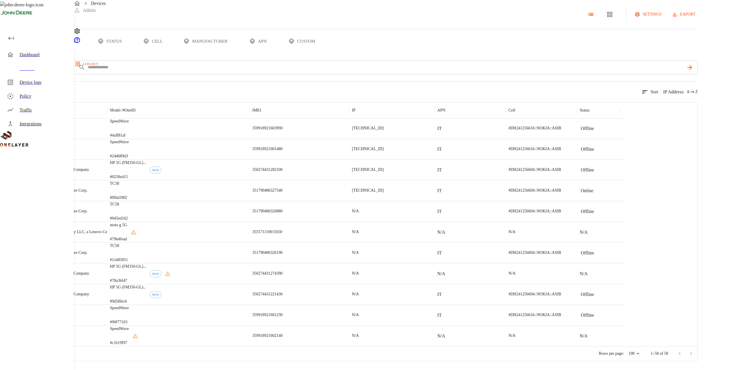
click at [717, 255] on div "Devices settings export all devices type status cell manufacturer apn custom ad…" at bounding box center [365, 180] width 730 height 361
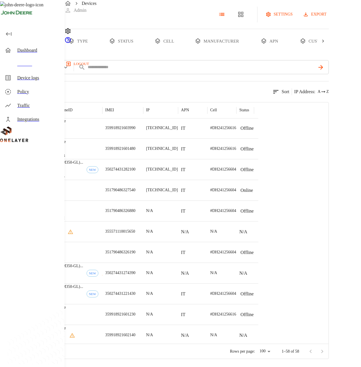
scroll to position [894, 0]
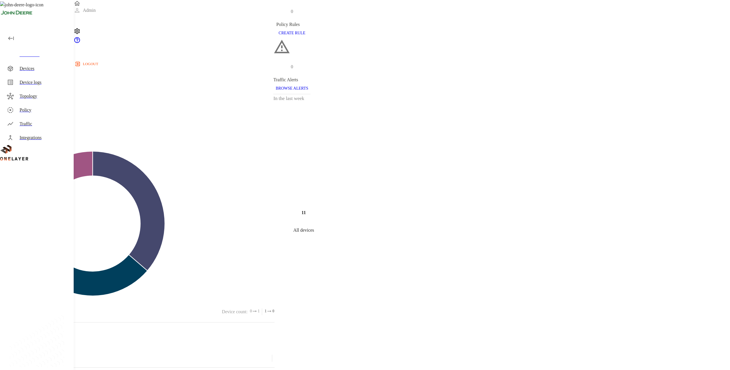
scroll to position [144, 0]
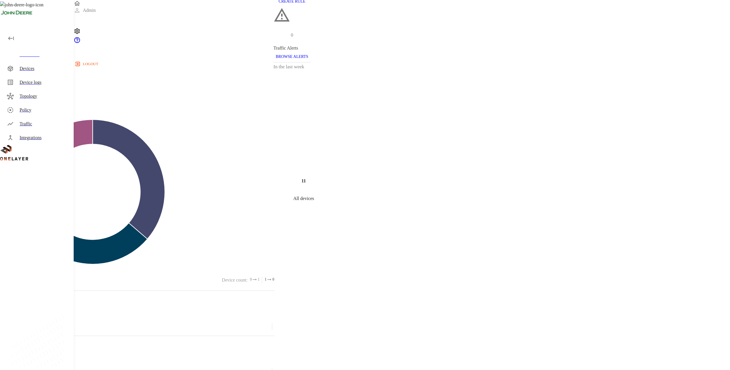
click at [40, 69] on div "Devices" at bounding box center [45, 68] width 50 height 7
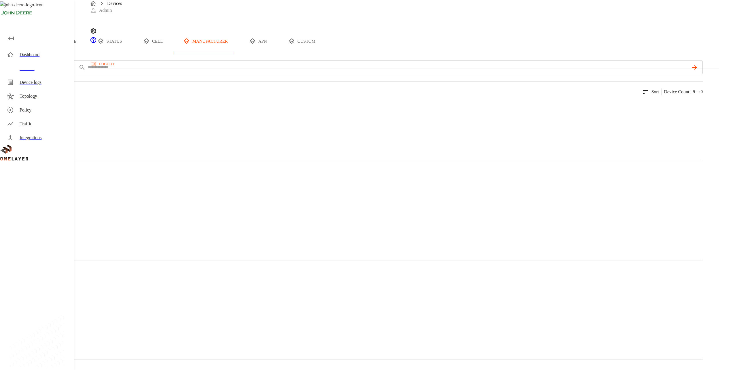
click at [201, 213] on div "Teltonika" at bounding box center [351, 227] width 702 height 29
click at [303, 312] on div "Hewlett Packard Company" at bounding box center [351, 326] width 702 height 29
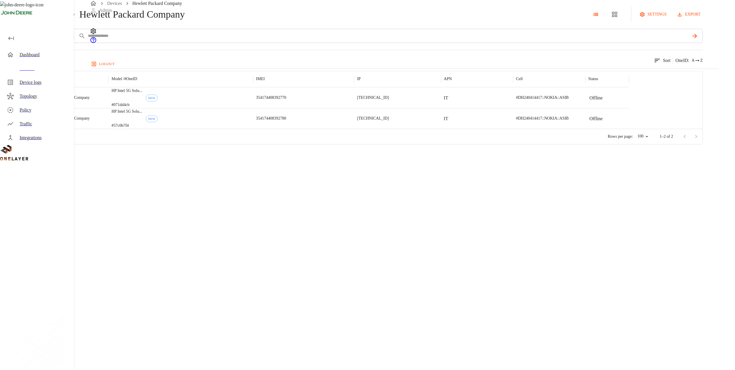
drag, startPoint x: 322, startPoint y: 168, endPoint x: 330, endPoint y: 167, distance: 7.2
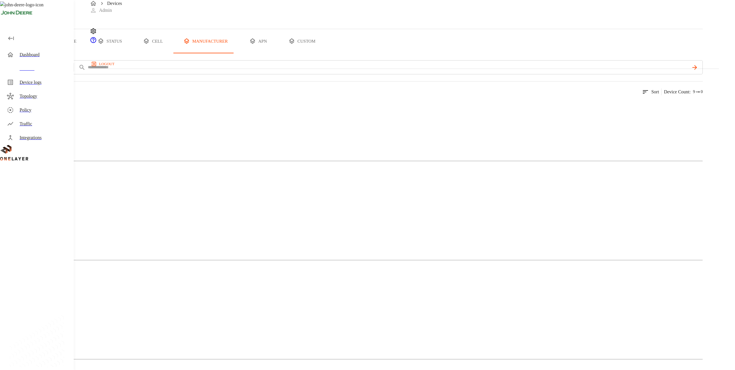
click at [88, 53] on button "type" at bounding box center [66, 41] width 43 height 24
click at [210, 213] on div "Cellular Router" at bounding box center [351, 227] width 702 height 29
click at [37, 300] on img at bounding box center [24, 303] width 25 height 7
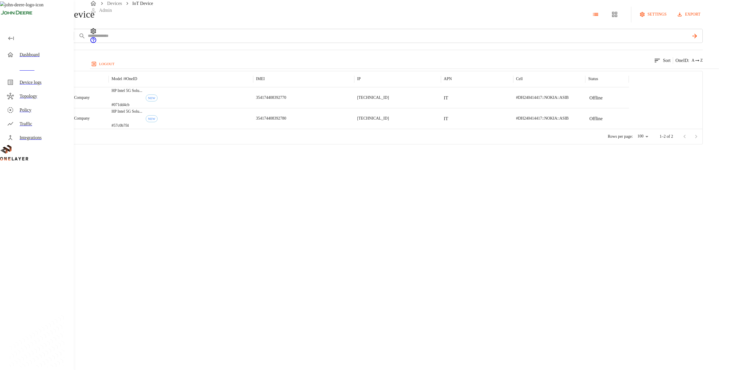
drag, startPoint x: 363, startPoint y: 170, endPoint x: 352, endPoint y: 173, distance: 11.9
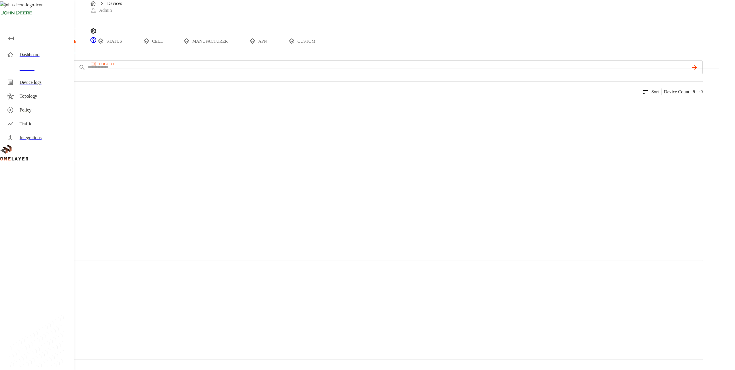
click at [131, 53] on button "status" at bounding box center [109, 41] width 43 height 24
click at [45, 53] on button "all devices" at bounding box center [22, 41] width 45 height 24
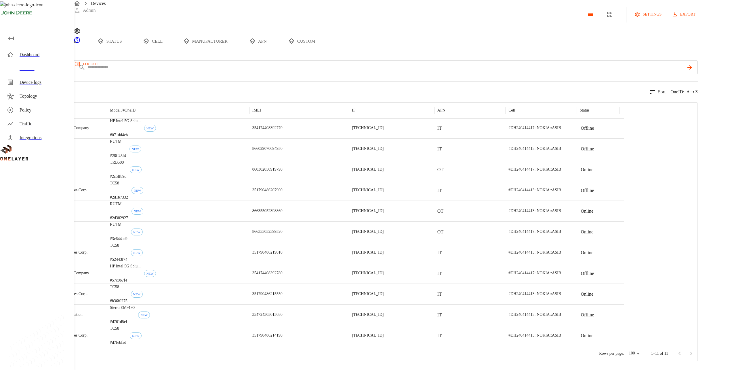
scroll to position [22, 0]
